Goal: Task Accomplishment & Management: Use online tool/utility

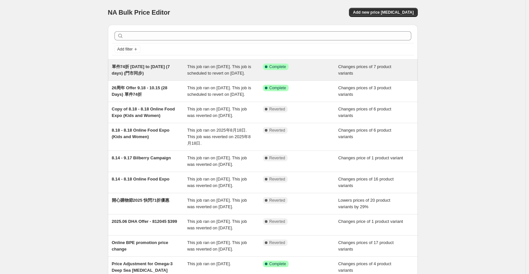
click at [155, 66] on span "單件74折 [DATE] to [DATE] (7 days) (門市同步)" at bounding box center [141, 69] width 58 height 11
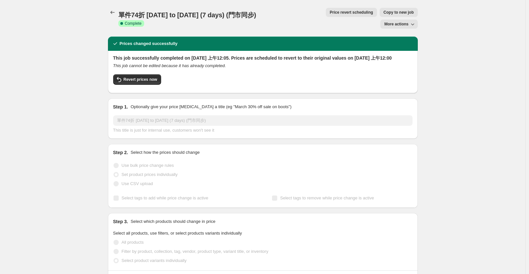
click at [201, 15] on span "單件74折 [DATE] to [DATE] (7 days) (門市同步)" at bounding box center [187, 14] width 138 height 7
copy span "單件74折 [DATE] to [DATE] (7 days) (門市同步)"
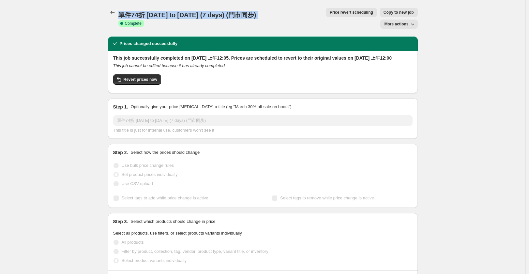
copy span "單件74折 [DATE] to [DATE] (7 days) (門市同步)"
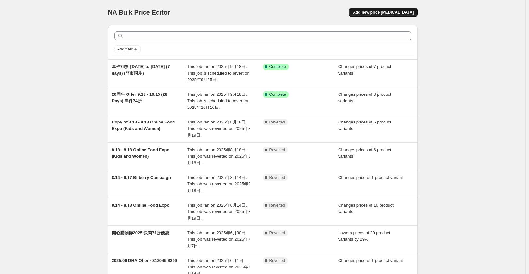
click at [402, 13] on span "Add new price [MEDICAL_DATA]" at bounding box center [383, 12] width 61 height 5
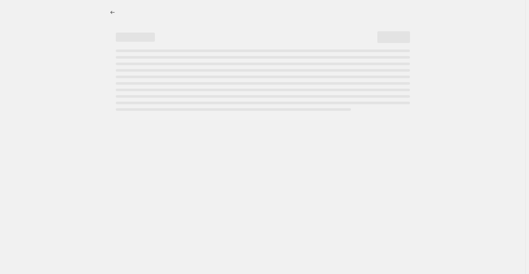
select select "percentage"
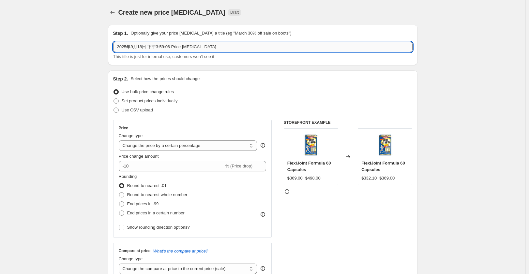
click at [214, 46] on input "2025年9月18日 下午3:59:06 Price [MEDICAL_DATA]" at bounding box center [262, 47] width 299 height 10
paste input "單件74折 [DATE] to [DATE] (7 days) (門市同步)"
click at [141, 48] on input "單件74折 [DATE] to [DATE] (7 days) (門市同步)" at bounding box center [262, 47] width 299 height 10
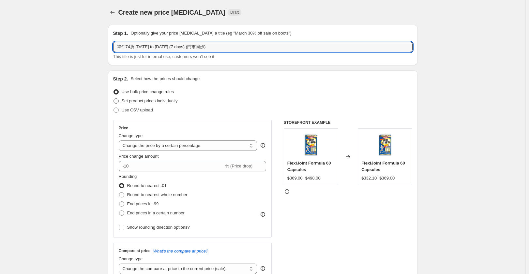
type input "單件74折 [DATE] to [DATE] (7 days) (門市同步)"
click at [148, 103] on span "Set product prices individually" at bounding box center [150, 100] width 56 height 5
click at [114, 99] on input "Set product prices individually" at bounding box center [113, 98] width 0 height 0
radio input "true"
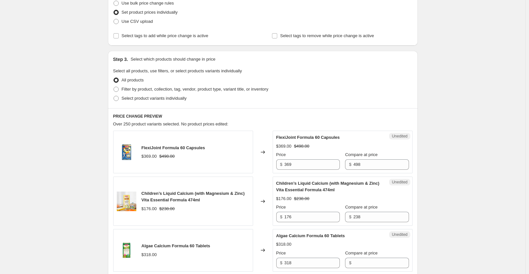
scroll to position [98, 0]
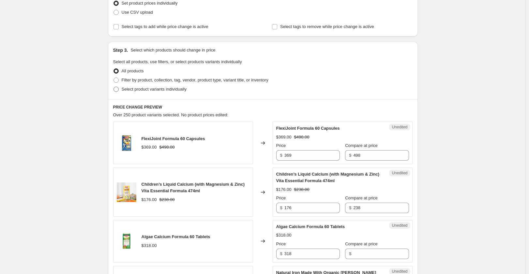
click at [183, 93] on label "Select product variants individually" at bounding box center [149, 89] width 73 height 9
click at [114, 87] on input "Select product variants individually" at bounding box center [113, 87] width 0 height 0
radio input "true"
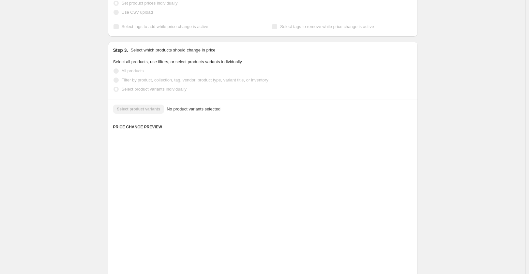
scroll to position [68, 0]
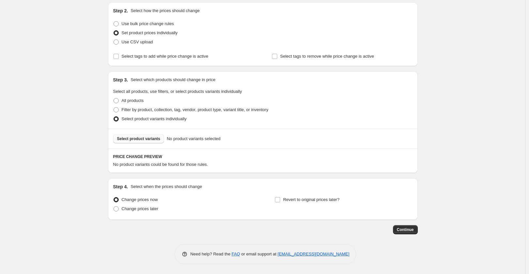
click at [157, 139] on span "Select product variants" at bounding box center [138, 138] width 43 height 5
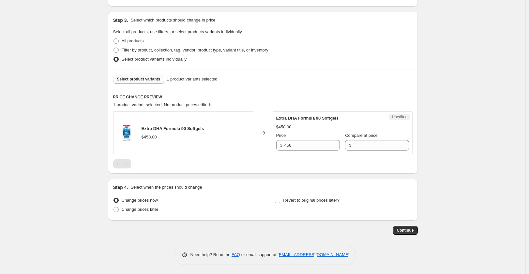
scroll to position [128, 0]
click at [142, 81] on span "Select product variants" at bounding box center [138, 78] width 43 height 5
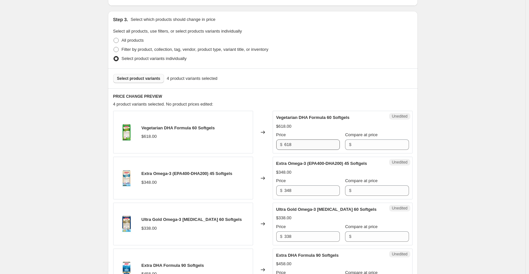
scroll to position [194, 0]
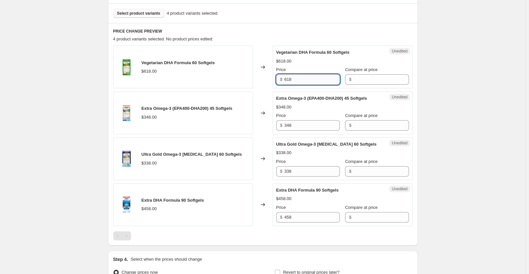
click at [304, 82] on input "618" at bounding box center [311, 79] width 55 height 10
drag, startPoint x: 307, startPoint y: 81, endPoint x: 287, endPoint y: 80, distance: 19.6
click at [287, 80] on input "618" at bounding box center [311, 79] width 55 height 10
paste input "457"
click at [311, 80] on input "6457" at bounding box center [311, 79] width 55 height 10
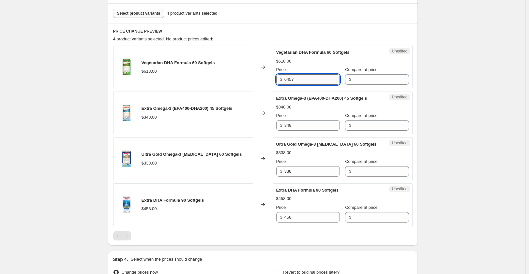
click at [311, 80] on input "6457" at bounding box center [311, 79] width 55 height 10
click at [309, 78] on input "6457" at bounding box center [311, 79] width 55 height 10
drag, startPoint x: 290, startPoint y: 80, endPoint x: 294, endPoint y: 83, distance: 5.3
click at [290, 80] on input "6457" at bounding box center [311, 79] width 55 height 10
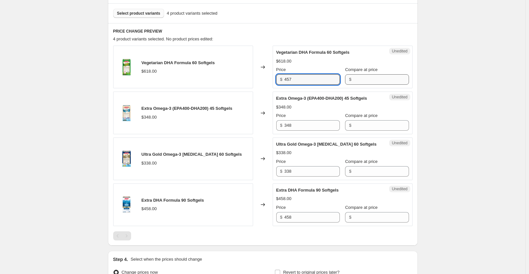
type input "457"
click at [369, 79] on input "Compare at price" at bounding box center [380, 79] width 55 height 10
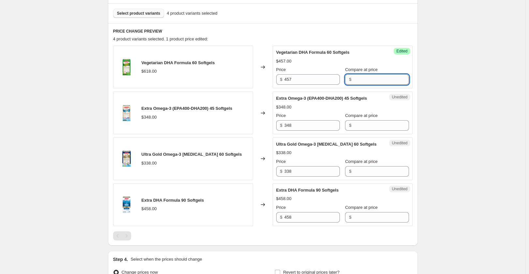
paste input "6457"
drag, startPoint x: 369, startPoint y: 80, endPoint x: 301, endPoint y: 83, distance: 67.9
click at [302, 83] on div "Price $ 457 Compare at price $ 6457" at bounding box center [342, 75] width 133 height 18
type input "618"
click at [483, 109] on div "Create new price [MEDICAL_DATA]. This page is ready Create new price [MEDICAL_D…" at bounding box center [262, 76] width 525 height 540
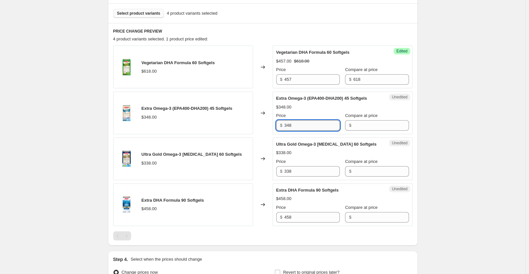
click at [329, 125] on input "348" at bounding box center [311, 125] width 55 height 10
paste input "258"
drag, startPoint x: 294, startPoint y: 125, endPoint x: 283, endPoint y: 128, distance: 11.5
click at [283, 128] on div "$ 348258" at bounding box center [308, 125] width 64 height 10
click at [291, 126] on input "348258" at bounding box center [311, 125] width 55 height 10
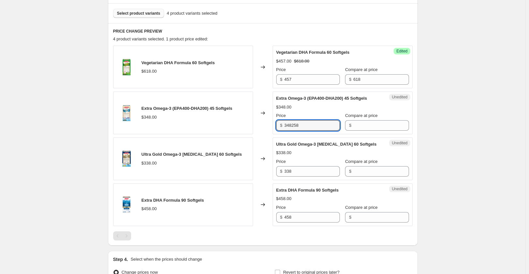
drag, startPoint x: 293, startPoint y: 126, endPoint x: 270, endPoint y: 125, distance: 22.8
click at [270, 125] on div "Extra Omega-3 (EPA400-DHA200) 45 Softgels $348.00 Changed to Unedited Extra Ome…" at bounding box center [262, 113] width 299 height 43
type input "258"
click at [382, 129] on input "Compare at price" at bounding box center [380, 125] width 55 height 10
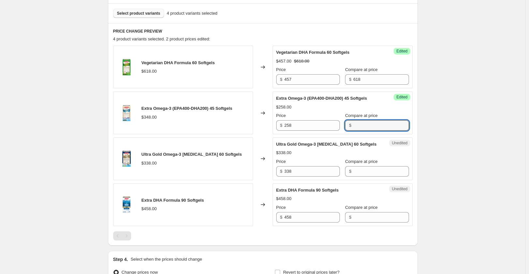
paste input "348"
type input "348"
click at [428, 122] on div "Create new price [MEDICAL_DATA]. This page is ready Create new price [MEDICAL_D…" at bounding box center [262, 76] width 525 height 540
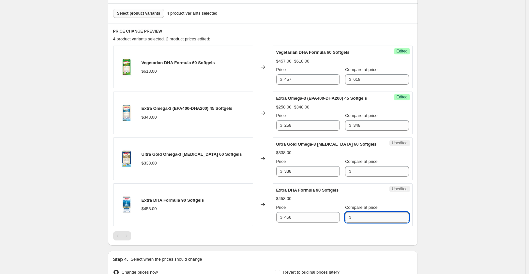
click at [357, 220] on input "Compare at price" at bounding box center [380, 217] width 55 height 10
paste input "458"
type input "458"
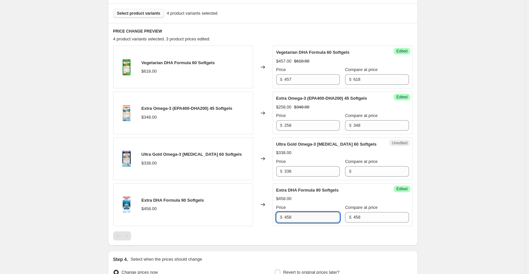
click at [295, 218] on input "458" at bounding box center [311, 217] width 55 height 10
paste input "339"
type input "339"
click at [432, 187] on div "Create new price [MEDICAL_DATA]. This page is ready Create new price [MEDICAL_D…" at bounding box center [262, 76] width 525 height 540
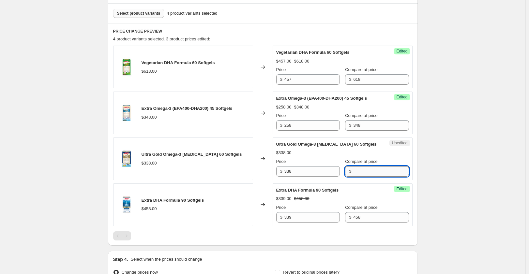
click at [357, 174] on input "Compare at price" at bounding box center [380, 171] width 55 height 10
paste input "338"
type input "338"
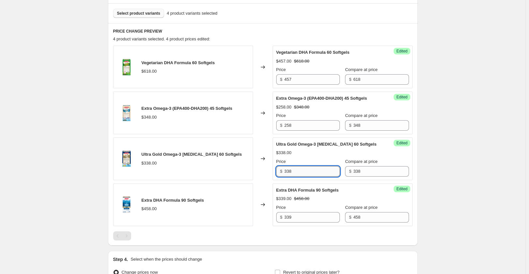
click at [309, 168] on input "338" at bounding box center [311, 171] width 55 height 10
paste input "250"
type input "250"
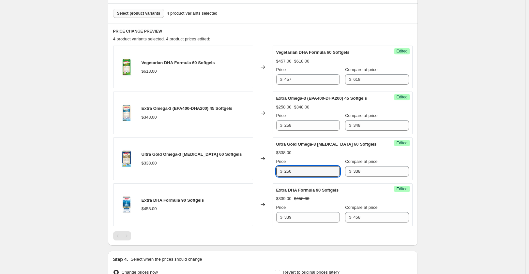
click at [431, 151] on div "Create new price [MEDICAL_DATA]. This page is ready Create new price [MEDICAL_D…" at bounding box center [262, 76] width 525 height 540
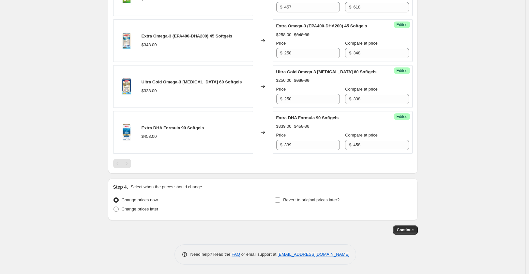
scroll to position [266, 0]
click at [159, 209] on div "Change prices later" at bounding box center [182, 208] width 138 height 9
click at [150, 209] on span "Change prices later" at bounding box center [140, 208] width 37 height 5
click at [114, 207] on input "Change prices later" at bounding box center [113, 206] width 0 height 0
radio input "true"
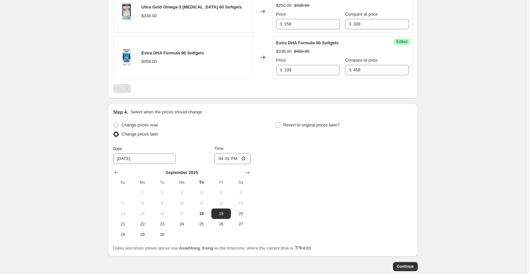
scroll to position [378, 0]
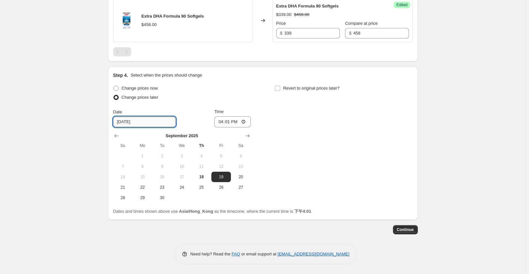
click at [148, 123] on input "[DATE]" at bounding box center [144, 122] width 63 height 10
click at [199, 186] on span "25" at bounding box center [201, 187] width 14 height 5
type input "[DATE]"
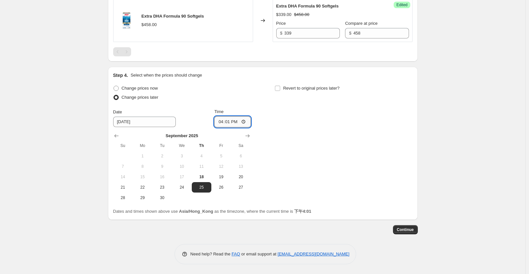
click at [228, 123] on input "16:01" at bounding box center [232, 121] width 37 height 11
type input "00:00"
click at [247, 134] on icon "Show next month, October 2025" at bounding box center [247, 136] width 7 height 7
click at [196, 157] on span "2" at bounding box center [201, 155] width 14 height 5
click at [310, 134] on div "Change prices now Change prices later Date [DATE] Time 00:00 [DATE] Su Mo Tu We…" at bounding box center [262, 143] width 299 height 119
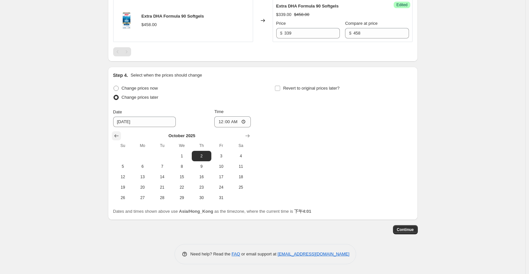
click at [120, 137] on icon "Show previous month, September 2025" at bounding box center [116, 136] width 7 height 7
click at [207, 191] on button "25" at bounding box center [202, 187] width 20 height 10
type input "[DATE]"
click at [303, 89] on span "Revert to original prices later?" at bounding box center [311, 88] width 56 height 5
click at [280, 89] on input "Revert to original prices later?" at bounding box center [277, 88] width 5 height 5
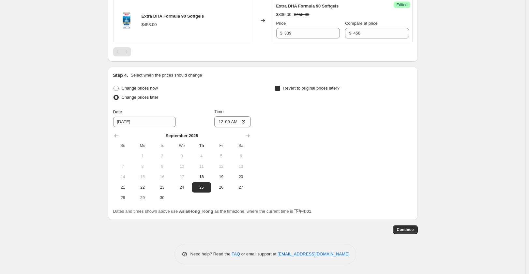
checkbox input "true"
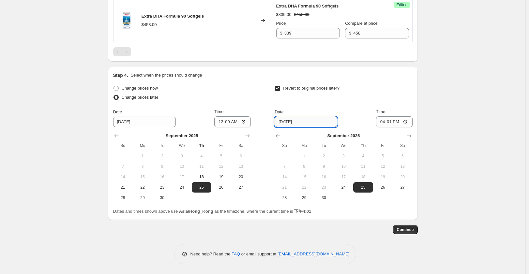
click at [307, 124] on input "[DATE]" at bounding box center [305, 122] width 63 height 10
click at [410, 135] on icon "Show next month, October 2025" at bounding box center [409, 136] width 7 height 7
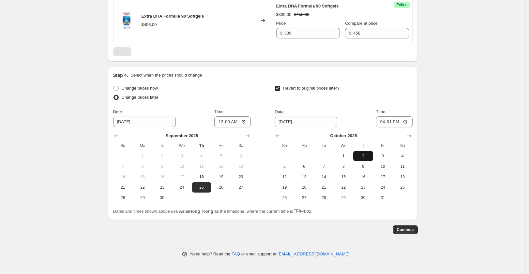
click at [358, 155] on span "2" at bounding box center [363, 155] width 14 height 5
type input "[DATE]"
click at [394, 121] on input "16:01" at bounding box center [394, 121] width 37 height 11
type input "00:00"
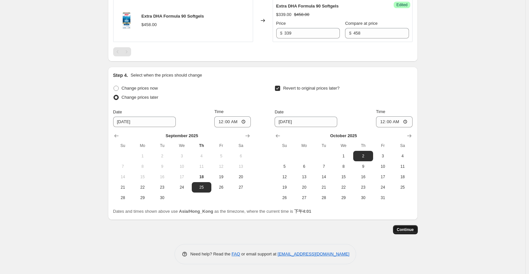
click at [407, 230] on span "Continue" at bounding box center [405, 229] width 17 height 5
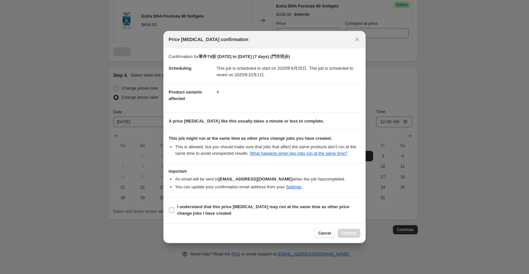
drag, startPoint x: 257, startPoint y: 207, endPoint x: 315, endPoint y: 223, distance: 60.3
click at [258, 207] on b "I understand that this price [MEDICAL_DATA] may run at the same time as other p…" at bounding box center [263, 209] width 172 height 11
click at [174, 208] on input "I understand that this price [MEDICAL_DATA] may run at the same time as other p…" at bounding box center [171, 210] width 5 height 5
checkbox input "true"
click at [356, 233] on button "Confirm" at bounding box center [348, 233] width 23 height 9
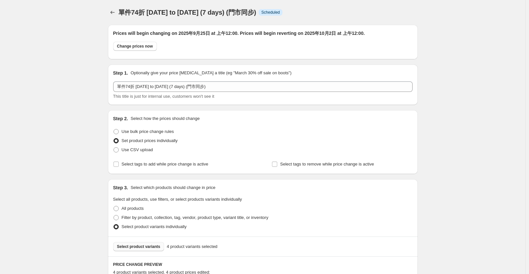
scroll to position [378, 0]
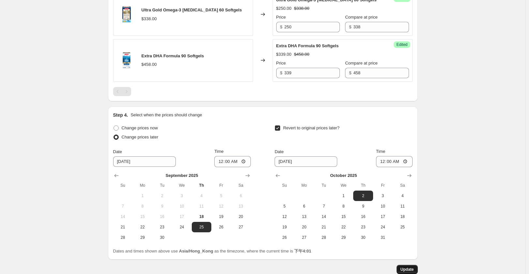
click at [409, 270] on span "Update" at bounding box center [406, 269] width 13 height 5
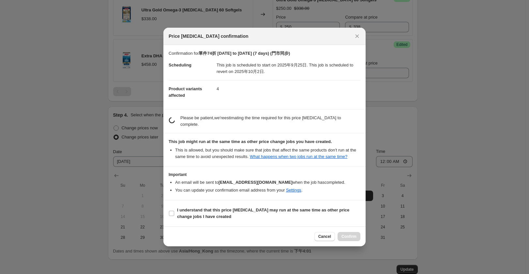
scroll to position [0, 0]
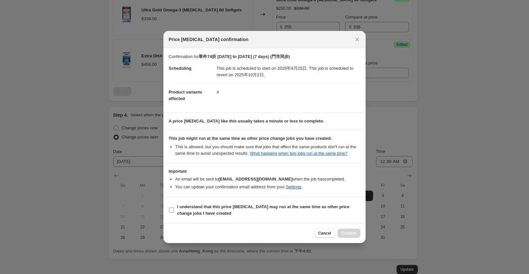
click at [242, 205] on b "I understand that this price [MEDICAL_DATA] may run at the same time as other p…" at bounding box center [263, 209] width 172 height 11
click at [174, 208] on input "I understand that this price [MEDICAL_DATA] may run at the same time as other p…" at bounding box center [171, 210] width 5 height 5
checkbox input "true"
click at [353, 234] on span "Confirm" at bounding box center [348, 233] width 15 height 5
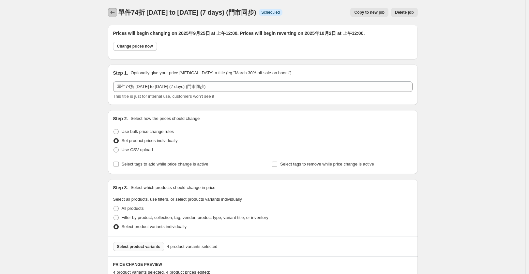
click at [114, 14] on icon "Price change jobs" at bounding box center [112, 12] width 7 height 7
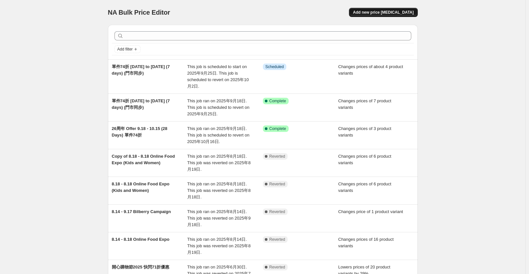
click at [398, 13] on span "Add new price [MEDICAL_DATA]" at bounding box center [383, 12] width 61 height 5
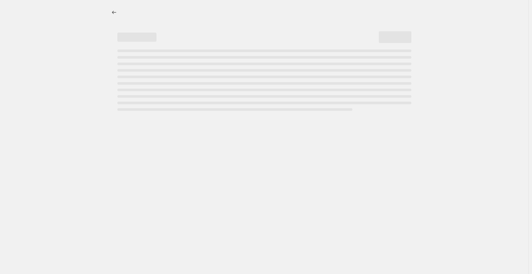
select select "percentage"
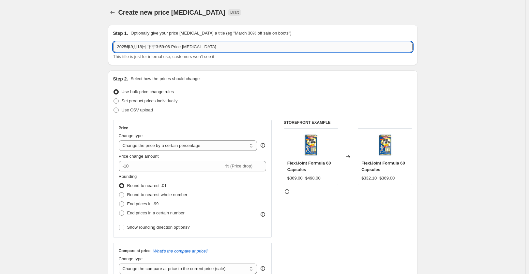
click at [181, 51] on input "2025年9月18日 下午3:59:06 Price [MEDICAL_DATA]" at bounding box center [262, 47] width 299 height 10
paste input "單件74折 [DATE] to [DATE] (7 days) (門市同步)"
click at [155, 47] on input "單件74折 [DATE] to [DATE] (7 days) (門市同步)" at bounding box center [262, 47] width 299 height 10
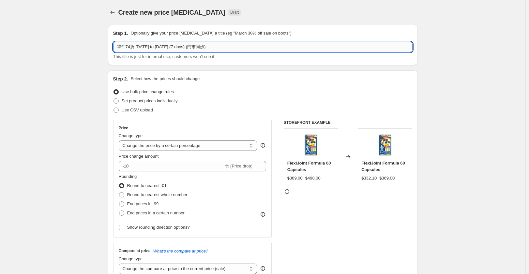
click at [155, 47] on input "單件74折 [DATE] to [DATE] (7 days) (門市同步)" at bounding box center [262, 47] width 299 height 10
click at [142, 47] on input "單件74折 [DATE] to [DATE] (7 days) (門市同步)" at bounding box center [262, 47] width 299 height 10
type input "單件74折 [DATE] to [DATE] (7 days) (門市同步)"
click at [378, 85] on div "Step 2. Select how the prices should change Use bulk price change rules Set pro…" at bounding box center [262, 185] width 299 height 218
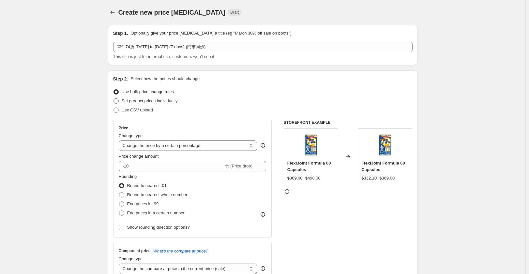
click at [152, 103] on span "Set product prices individually" at bounding box center [150, 100] width 56 height 5
click at [114, 99] on input "Set product prices individually" at bounding box center [113, 98] width 0 height 0
radio input "true"
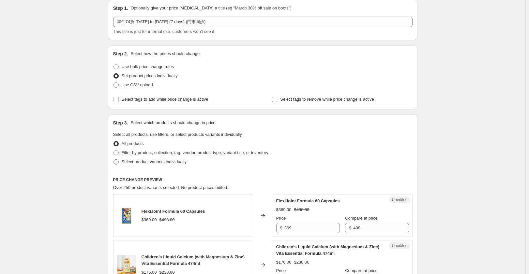
scroll to position [33, 0]
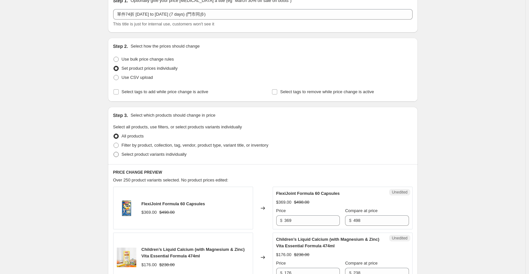
click at [148, 153] on span "Select product variants individually" at bounding box center [154, 154] width 65 height 5
click at [114, 152] on input "Select product variants individually" at bounding box center [113, 152] width 0 height 0
radio input "true"
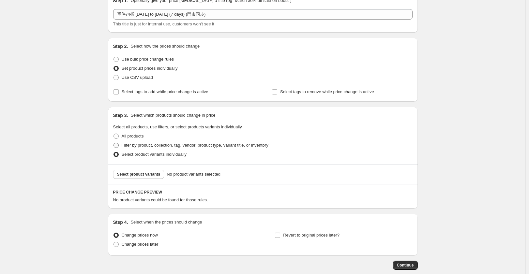
scroll to position [68, 0]
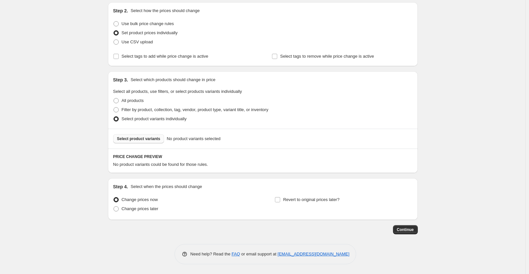
click at [140, 139] on span "Select product variants" at bounding box center [138, 138] width 43 height 5
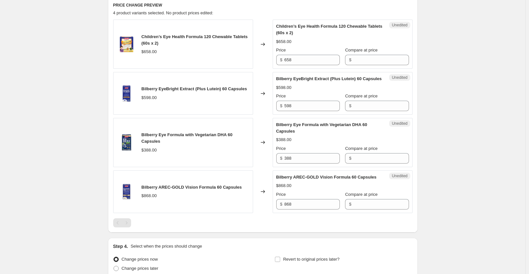
scroll to position [231, 0]
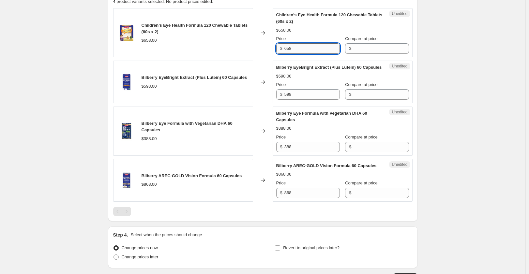
click at [312, 51] on input "658" at bounding box center [311, 48] width 55 height 10
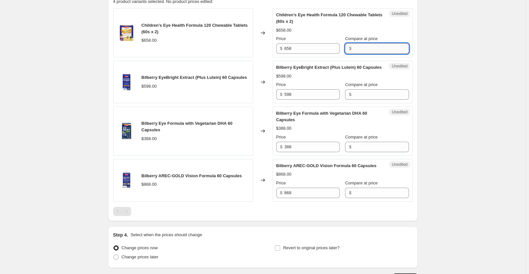
click at [354, 50] on input "Compare at price" at bounding box center [380, 48] width 55 height 10
paste input "658"
type input "658"
click at [290, 100] on input "598" at bounding box center [311, 94] width 55 height 10
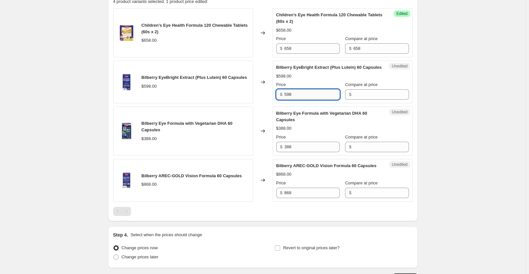
click at [290, 100] on input "598" at bounding box center [311, 94] width 55 height 10
click at [358, 98] on input "Compare at price" at bounding box center [380, 94] width 55 height 10
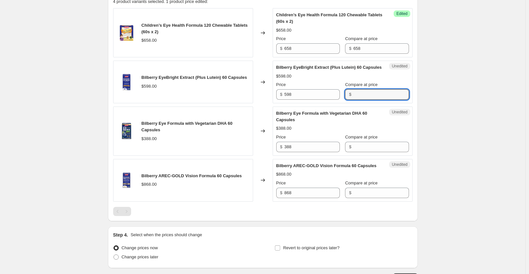
paste input "598"
type input "598"
click at [310, 152] on input "388" at bounding box center [311, 147] width 55 height 10
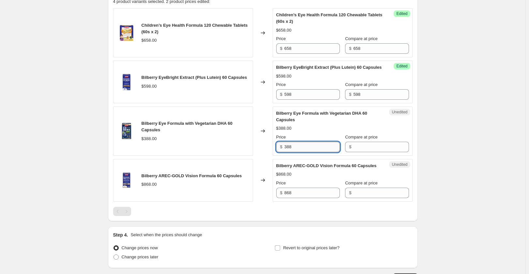
click at [309, 152] on input "388" at bounding box center [311, 147] width 55 height 10
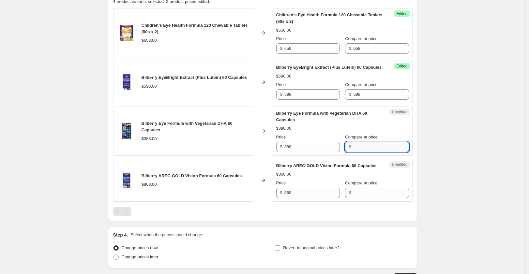
click at [360, 152] on input "Compare at price" at bounding box center [380, 147] width 55 height 10
paste input "388"
type input "388"
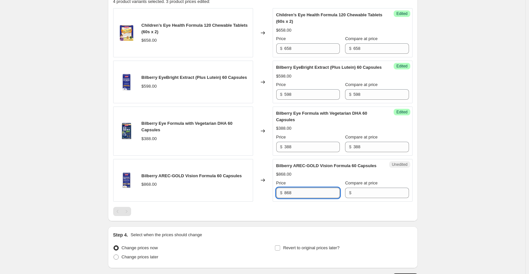
click at [313, 198] on input "868" at bounding box center [311, 193] width 55 height 10
click at [356, 198] on input "Compare at price" at bounding box center [380, 193] width 55 height 10
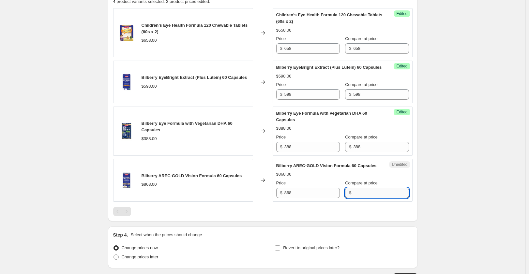
paste input "868"
type input "868"
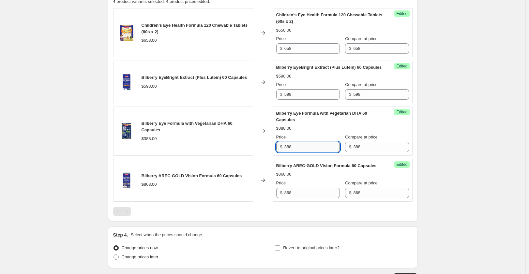
click at [307, 152] on input "388" at bounding box center [311, 147] width 55 height 10
paste input "287"
type input "287"
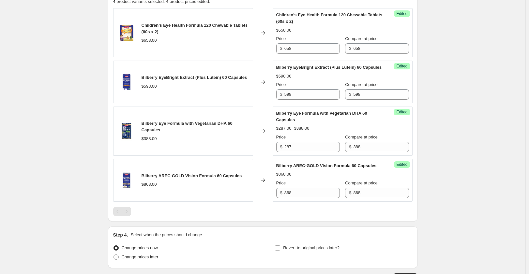
click at [446, 157] on div "Create new price [MEDICAL_DATA]. This page is ready Create new price [MEDICAL_D…" at bounding box center [262, 45] width 525 height 553
click at [306, 198] on input "868" at bounding box center [311, 193] width 55 height 10
paste input "642"
type input "642"
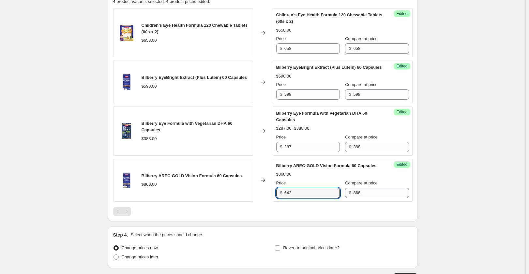
click at [468, 182] on div "Create new price [MEDICAL_DATA]. This page is ready Create new price [MEDICAL_D…" at bounding box center [262, 45] width 525 height 553
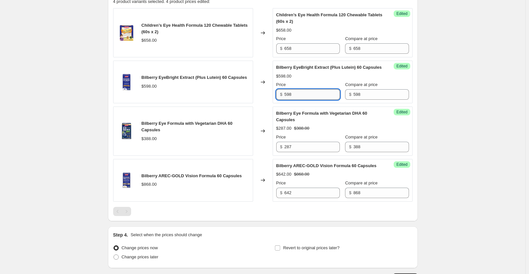
click at [290, 100] on input "598" at bounding box center [311, 94] width 55 height 10
paste input "443"
type input "443"
click at [412, 127] on div "Success Edited Bilberry Eye Formula with Vegetarian DHA 60 Capsules $287.00 $38…" at bounding box center [342, 131] width 140 height 49
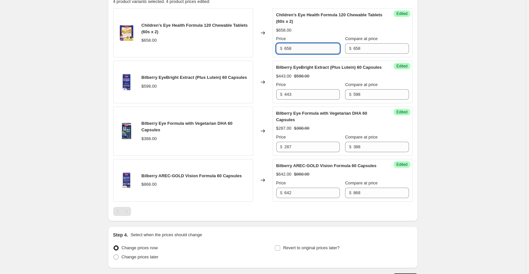
click at [301, 48] on input "658" at bounding box center [311, 48] width 55 height 10
paste input "487"
type input "487"
click at [444, 83] on div "Create new price [MEDICAL_DATA]. This page is ready Create new price [MEDICAL_D…" at bounding box center [262, 45] width 525 height 553
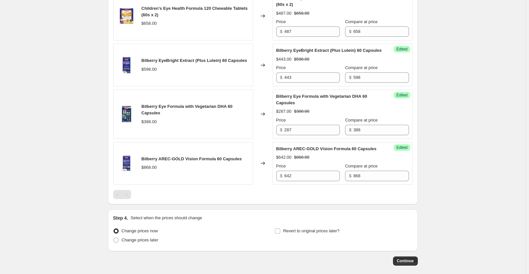
scroll to position [292, 0]
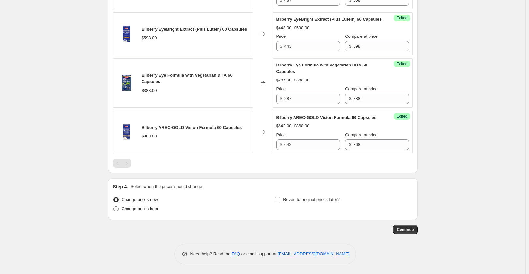
click at [142, 207] on span "Change prices later" at bounding box center [140, 208] width 37 height 5
click at [114, 207] on input "Change prices later" at bounding box center [113, 206] width 0 height 0
radio input "true"
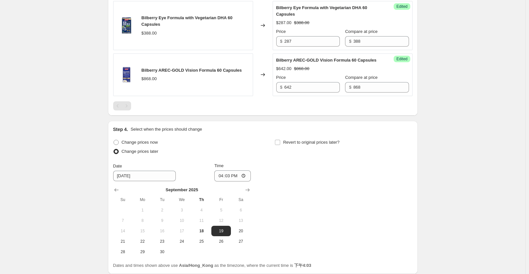
scroll to position [358, 0]
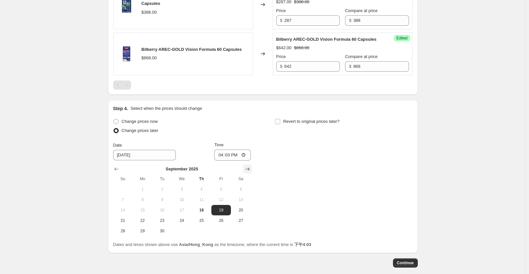
click at [247, 172] on icon "Show next month, October 2025" at bounding box center [247, 169] width 7 height 7
click at [200, 192] on span "2" at bounding box center [201, 189] width 14 height 5
type input "[DATE]"
click at [226, 161] on input "16:03" at bounding box center [232, 155] width 37 height 11
type input "00:00"
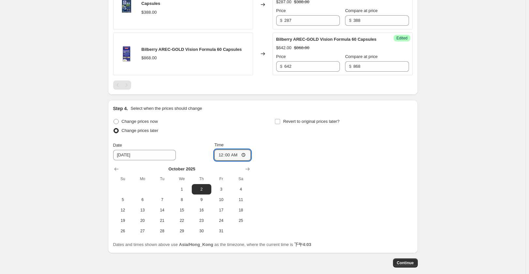
drag, startPoint x: 312, startPoint y: 135, endPoint x: 317, endPoint y: 151, distance: 16.9
click at [312, 124] on span "Revert to original prices later?" at bounding box center [311, 121] width 56 height 5
click at [280, 124] on input "Revert to original prices later?" at bounding box center [277, 121] width 5 height 5
checkbox input "true"
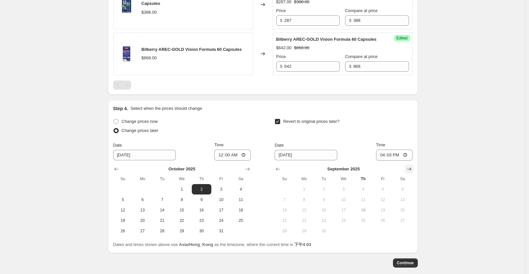
click at [412, 172] on icon "Show next month, October 2025" at bounding box center [409, 169] width 7 height 7
click at [364, 202] on span "9" at bounding box center [363, 199] width 14 height 5
type input "[DATE]"
click at [394, 161] on input "16:03" at bounding box center [394, 155] width 37 height 11
type input "00:00"
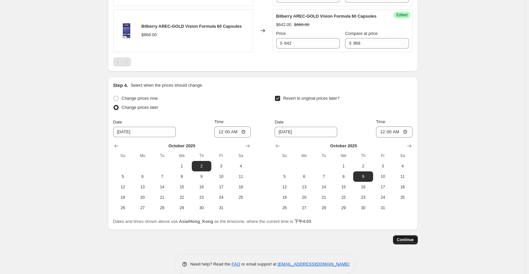
scroll to position [404, 0]
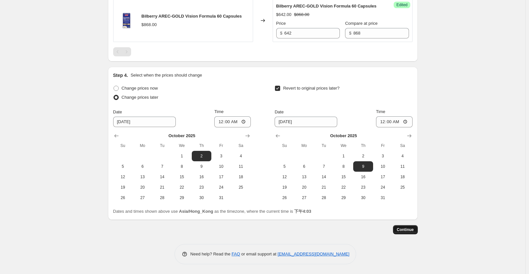
click at [416, 230] on button "Continue" at bounding box center [405, 229] width 25 height 9
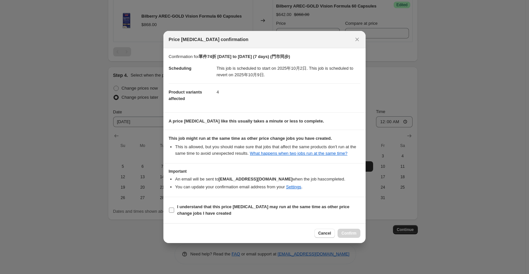
click at [270, 208] on b "I understand that this price [MEDICAL_DATA] may run at the same time as other p…" at bounding box center [263, 209] width 172 height 11
click at [174, 208] on input "I understand that this price [MEDICAL_DATA] may run at the same time as other p…" at bounding box center [171, 210] width 5 height 5
checkbox input "true"
click at [354, 236] on span "Confirm" at bounding box center [348, 233] width 15 height 5
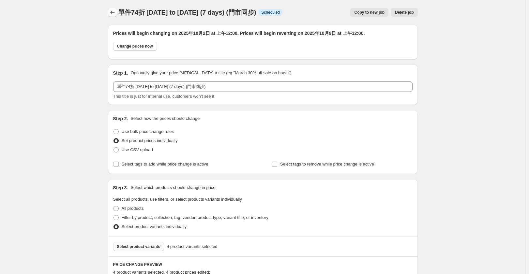
click at [116, 10] on icon "Price change jobs" at bounding box center [112, 12] width 7 height 7
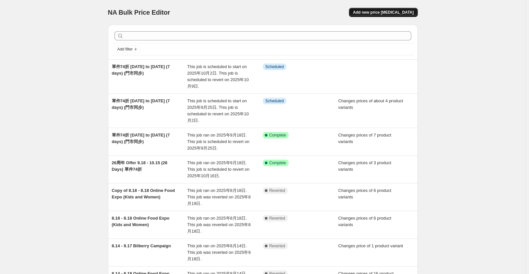
click at [407, 12] on span "Add new price [MEDICAL_DATA]" at bounding box center [383, 12] width 61 height 5
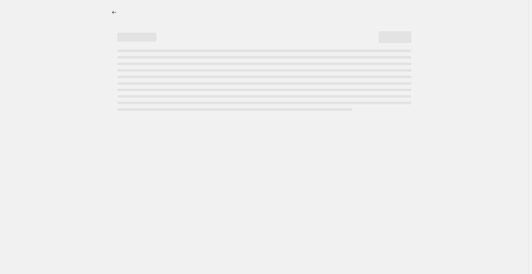
select select "percentage"
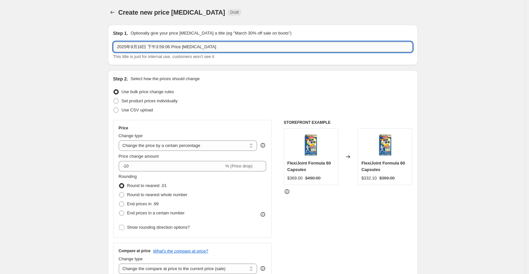
click at [196, 48] on input "2025年9月18日 下午3:59:06 Price [MEDICAL_DATA]" at bounding box center [262, 47] width 299 height 10
paste input "單件74折 [DATE] to [DATE] (7 days) (門市同步)"
click at [139, 47] on input "單件74折 [DATE] to [DATE] (7 days) (門市同步)" at bounding box center [262, 47] width 299 height 10
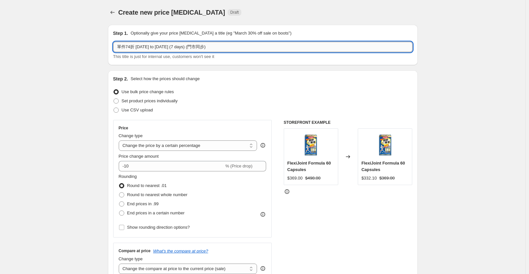
click at [139, 47] on input "單件74折 [DATE] to [DATE] (7 days) (門市同步)" at bounding box center [262, 47] width 299 height 10
type input "單件74折 [DATE] to [DATE] (7 days) (門市同步)"
click at [162, 102] on span "Set product prices individually" at bounding box center [150, 100] width 56 height 5
click at [114, 99] on input "Set product prices individually" at bounding box center [113, 98] width 0 height 0
radio input "true"
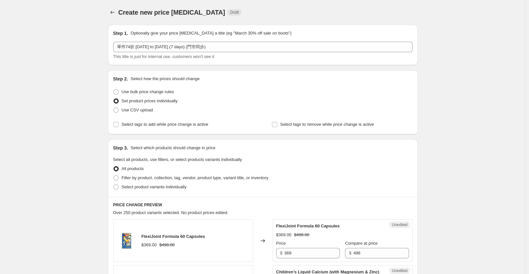
click at [184, 118] on div "Step 2. Select how the prices should change Use bulk price change rules Set pro…" at bounding box center [262, 102] width 299 height 53
click at [188, 122] on span "Select tags to add while price change is active" at bounding box center [165, 124] width 87 height 5
click at [119, 122] on input "Select tags to add while price change is active" at bounding box center [115, 124] width 5 height 5
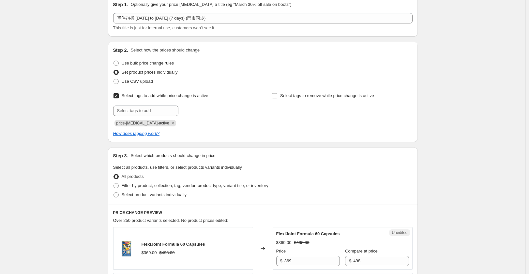
scroll to position [65, 0]
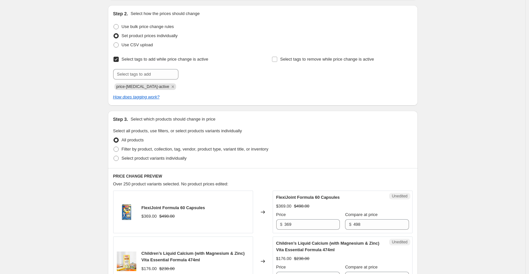
click at [187, 61] on span "Select tags to add while price change is active" at bounding box center [165, 59] width 87 height 5
click at [119, 61] on input "Select tags to add while price change is active" at bounding box center [115, 59] width 5 height 5
checkbox input "false"
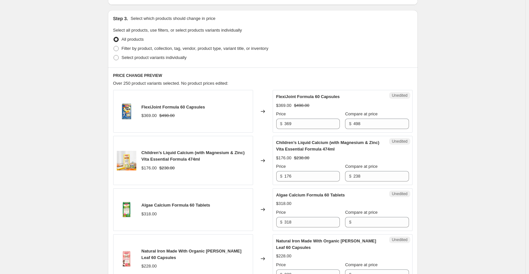
scroll to position [130, 0]
click at [153, 57] on span "Select product variants individually" at bounding box center [154, 56] width 65 height 5
click at [114, 54] on input "Select product variants individually" at bounding box center [113, 54] width 0 height 0
radio input "true"
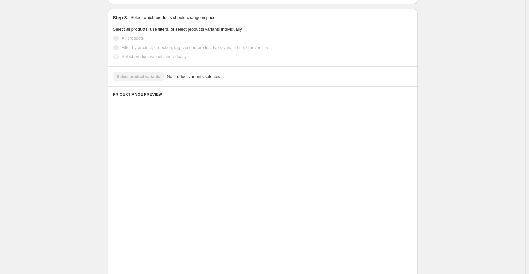
scroll to position [68, 0]
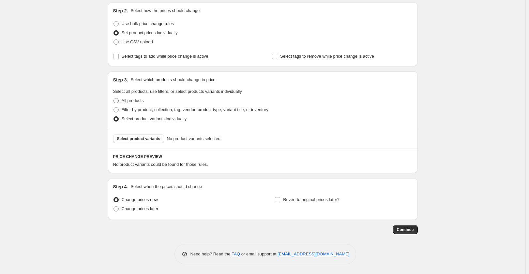
click at [139, 102] on span "All products" at bounding box center [133, 100] width 22 height 5
click at [114, 98] on input "All products" at bounding box center [113, 98] width 0 height 0
radio input "true"
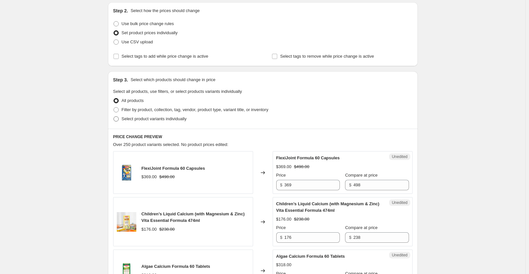
click at [145, 117] on span "Select product variants individually" at bounding box center [154, 118] width 65 height 5
click at [114, 117] on input "Select product variants individually" at bounding box center [113, 116] width 0 height 0
radio input "true"
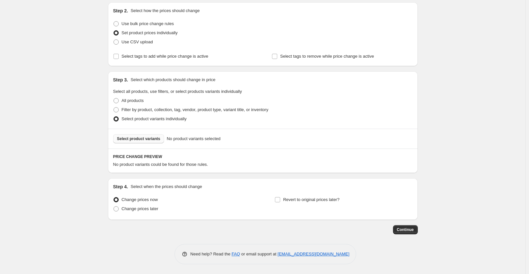
click at [133, 141] on span "Select product variants" at bounding box center [138, 138] width 43 height 5
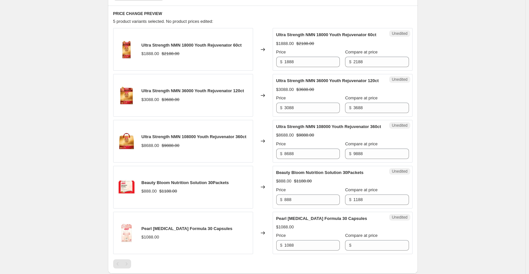
scroll to position [231, 0]
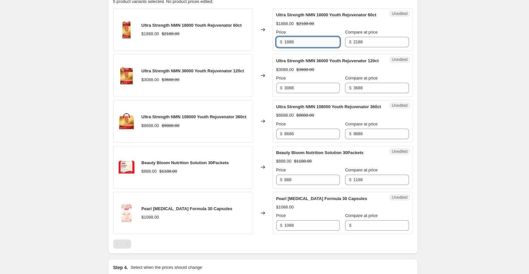
click at [313, 47] on input "1888" at bounding box center [311, 42] width 55 height 10
paste input "397"
type input "1397"
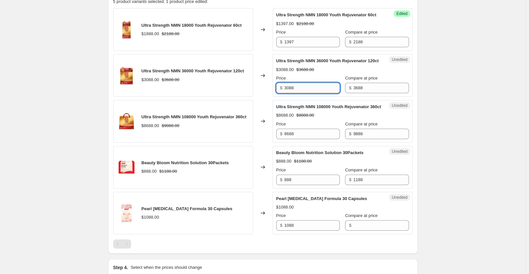
click at [302, 93] on input "3088" at bounding box center [311, 88] width 55 height 10
paste input "2285"
type input "2285"
click at [433, 116] on div "Create new price [MEDICAL_DATA]. This page is ready Create new price [MEDICAL_D…" at bounding box center [262, 62] width 525 height 586
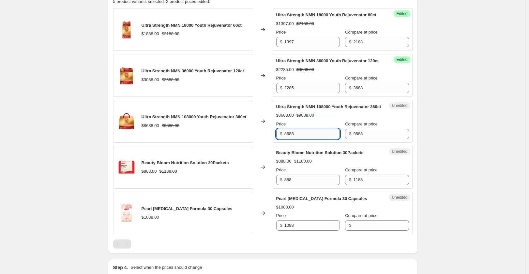
click at [300, 139] on input "8688" at bounding box center [311, 134] width 55 height 10
paste input "6429"
type input "6429"
click at [423, 155] on div "Create new price [MEDICAL_DATA]. This page is ready Create new price [MEDICAL_D…" at bounding box center [262, 62] width 325 height 586
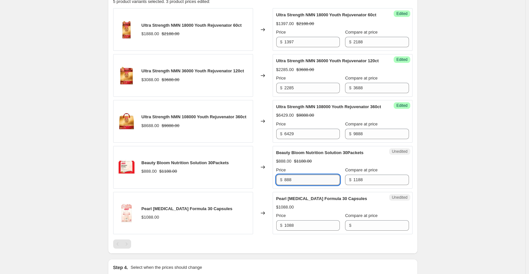
click at [306, 185] on input "888" at bounding box center [311, 180] width 55 height 10
click at [310, 185] on input "888" at bounding box center [311, 180] width 55 height 10
paste input "657"
type input "657"
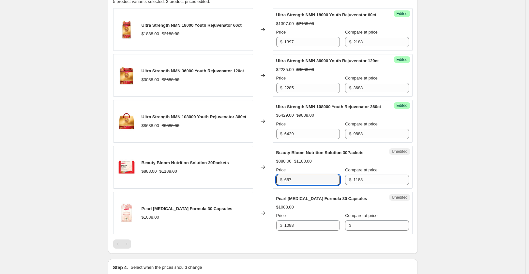
click at [427, 198] on div "Create new price [MEDICAL_DATA]. This page is ready Create new price [MEDICAL_D…" at bounding box center [262, 62] width 525 height 586
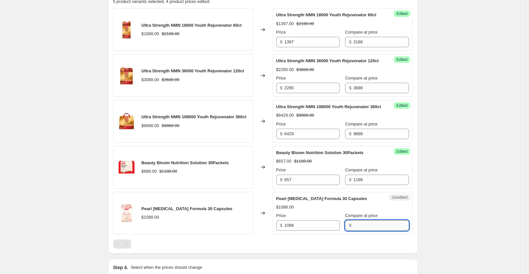
click at [358, 231] on input "Compare at price" at bounding box center [380, 225] width 55 height 10
paste input "1088"
type input "1088"
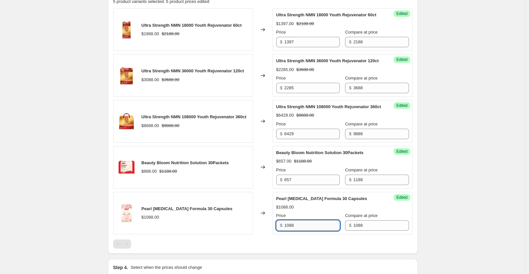
click at [308, 231] on input "1088" at bounding box center [311, 225] width 55 height 10
paste input "805"
type input "805"
click at [448, 207] on div "Create new price [MEDICAL_DATA]. This page is ready Create new price [MEDICAL_D…" at bounding box center [262, 62] width 525 height 586
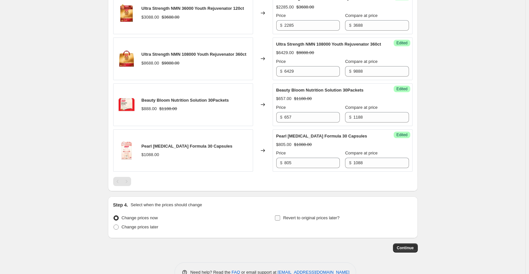
scroll to position [331, 0]
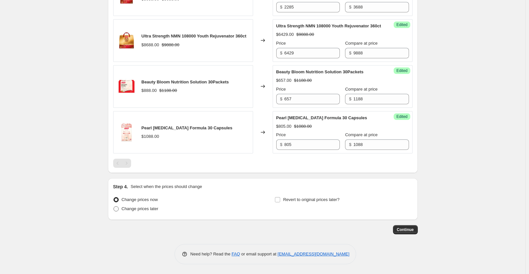
click at [149, 210] on span "Change prices later" at bounding box center [140, 208] width 37 height 5
click at [114, 207] on input "Change prices later" at bounding box center [113, 206] width 0 height 0
radio input "true"
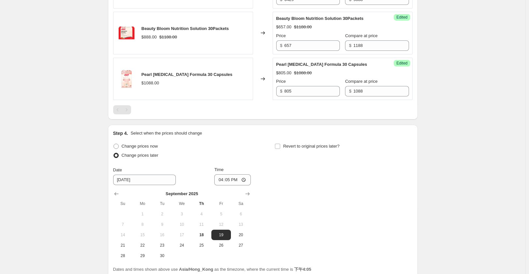
scroll to position [429, 0]
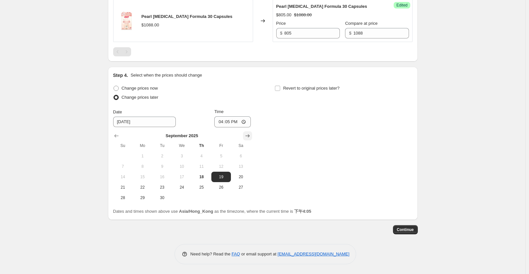
click at [249, 139] on icon "Show next month, October 2025" at bounding box center [247, 136] width 7 height 7
click at [198, 169] on span "9" at bounding box center [201, 166] width 14 height 5
type input "[DATE]"
click at [227, 127] on input "16:05" at bounding box center [232, 121] width 37 height 11
type input "00:00"
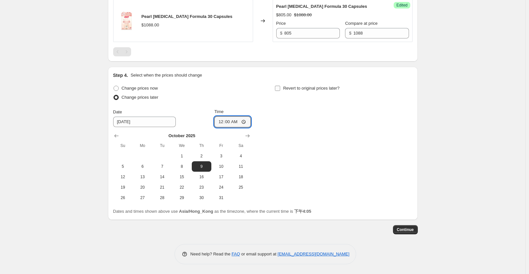
click at [297, 91] on span "Revert to original prices later?" at bounding box center [311, 88] width 56 height 5
click at [280, 91] on input "Revert to original prices later?" at bounding box center [277, 88] width 5 height 5
checkbox input "true"
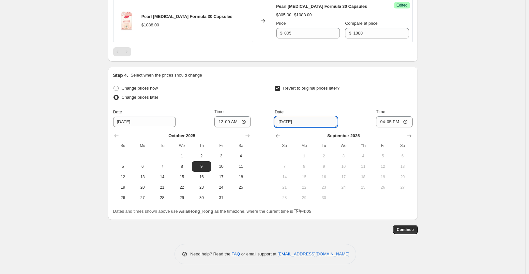
click at [312, 127] on input "[DATE]" at bounding box center [305, 122] width 63 height 10
click at [409, 139] on icon "Show next month, October 2025" at bounding box center [409, 136] width 7 height 7
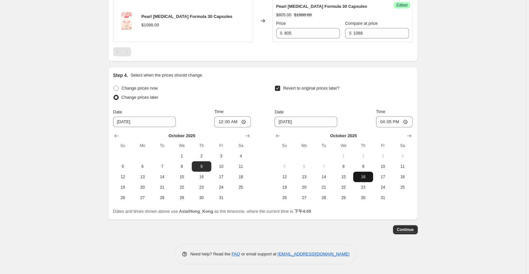
click at [365, 180] on span "16" at bounding box center [363, 176] width 14 height 5
type input "[DATE]"
click at [391, 127] on input "16:05" at bounding box center [394, 121] width 37 height 11
type input "00:00"
click at [411, 232] on span "Continue" at bounding box center [405, 229] width 17 height 5
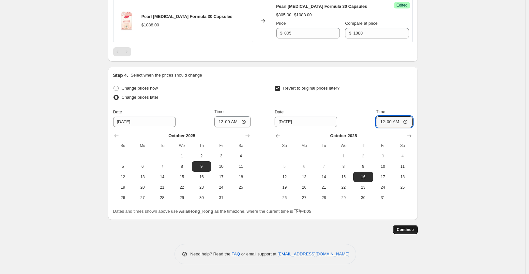
scroll to position [0, 0]
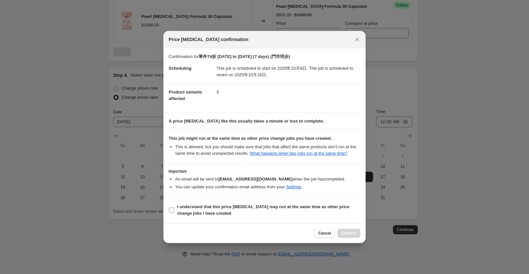
drag, startPoint x: 229, startPoint y: 205, endPoint x: 279, endPoint y: 217, distance: 51.5
click at [229, 205] on b "I understand that this price [MEDICAL_DATA] may run at the same time as other p…" at bounding box center [263, 209] width 172 height 11
click at [174, 208] on input "I understand that this price [MEDICAL_DATA] may run at the same time as other p…" at bounding box center [171, 210] width 5 height 5
checkbox input "true"
click at [355, 234] on span "Confirm" at bounding box center [348, 233] width 15 height 5
